Goal: Information Seeking & Learning: Learn about a topic

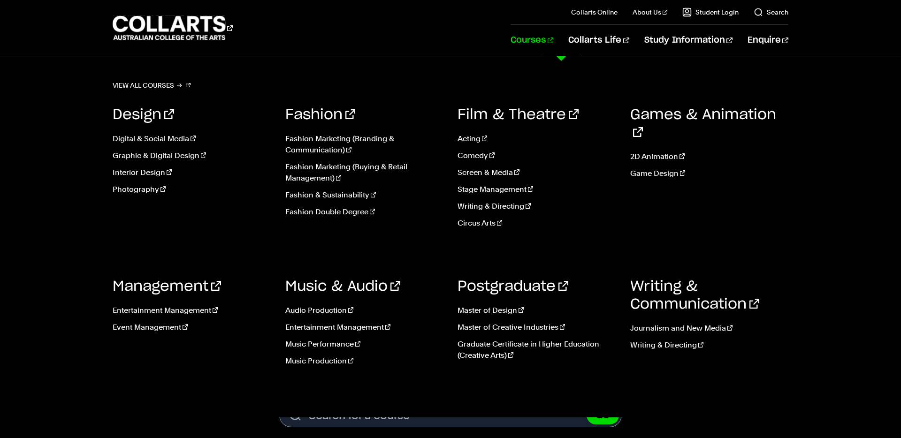
click at [553, 38] on link "Courses" at bounding box center [531, 40] width 43 height 31
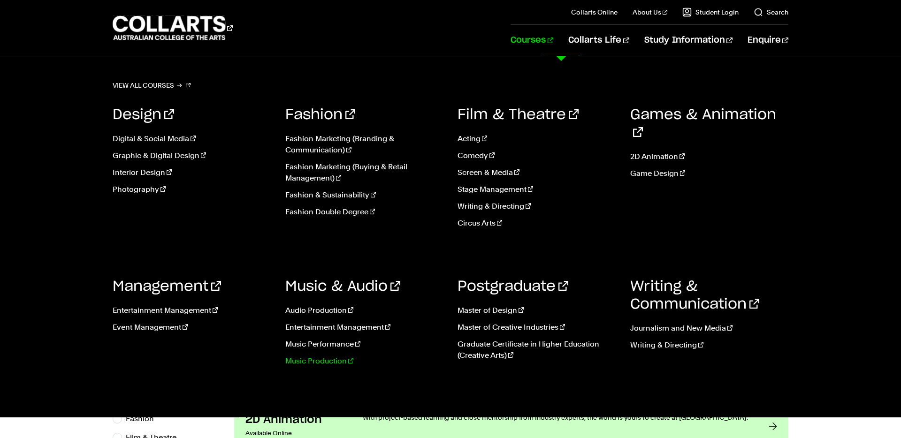
click at [330, 361] on link "Music Production" at bounding box center [364, 361] width 159 height 11
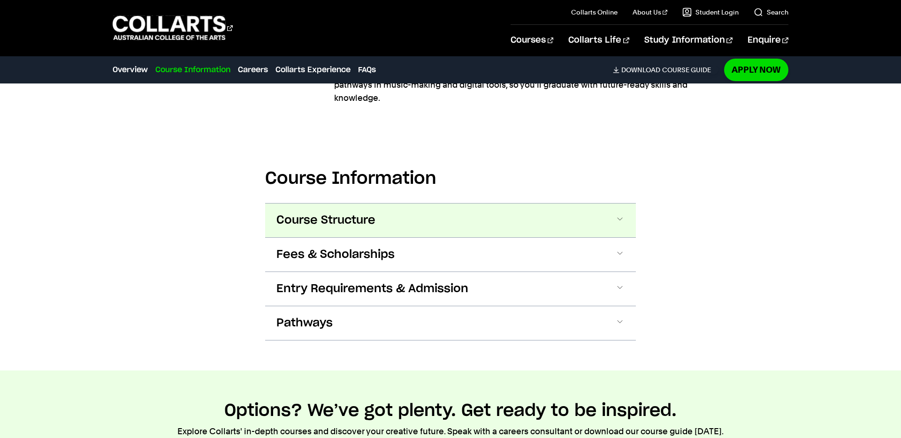
click at [358, 213] on span "Course Structure" at bounding box center [325, 220] width 99 height 15
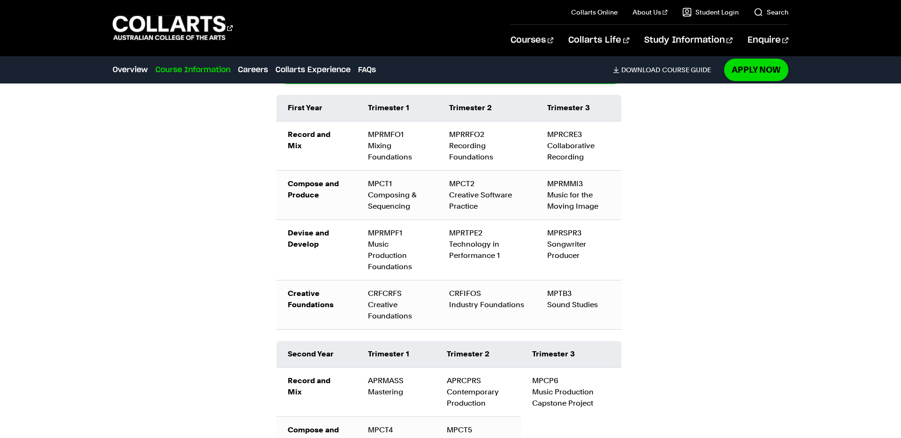
scroll to position [1317, 0]
